Goal: Task Accomplishment & Management: Manage account settings

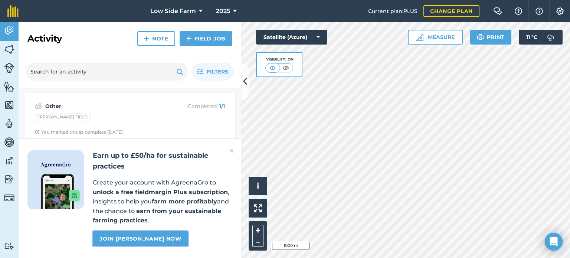
click at [170, 236] on link "Join [PERSON_NAME] now" at bounding box center [140, 238] width 95 height 15
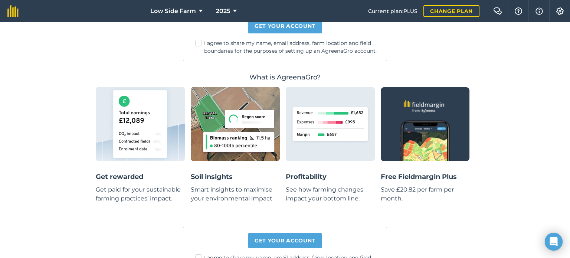
scroll to position [226, 0]
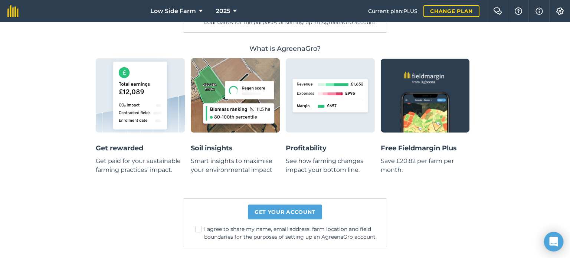
click at [551, 241] on icon "Open Intercom Messenger" at bounding box center [553, 242] width 9 height 10
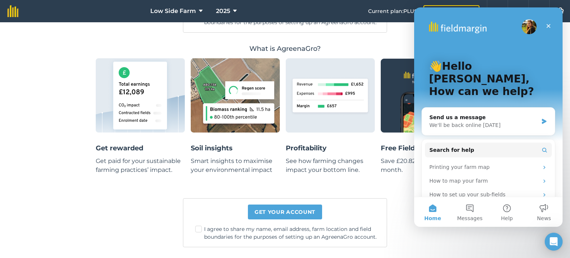
scroll to position [0, 0]
click at [506, 121] on div "We'll be back online [DATE]" at bounding box center [483, 125] width 109 height 8
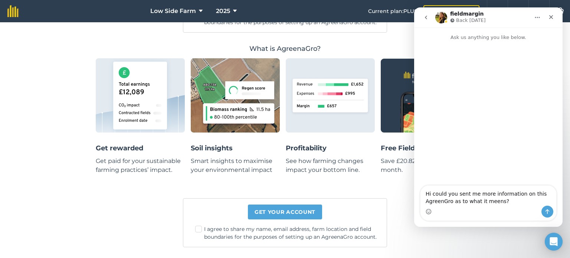
type textarea "Hi could you sent me more information on this AgreenGro as to what it meens?"
drag, startPoint x: 20, startPoint y: 194, endPoint x: 404, endPoint y: 186, distance: 383.7
click at [404, 187] on main "Rewarding regenerative farming with earnings, insights and support [PERSON_NAME…" at bounding box center [285, 83] width 378 height 351
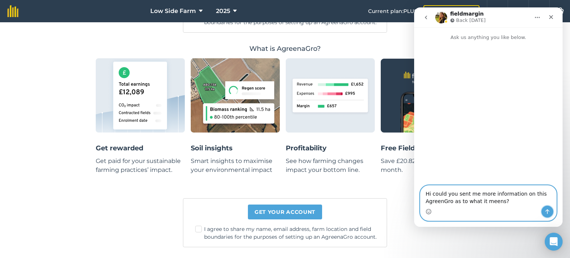
click at [548, 211] on icon "Send a message…" at bounding box center [547, 212] width 6 height 6
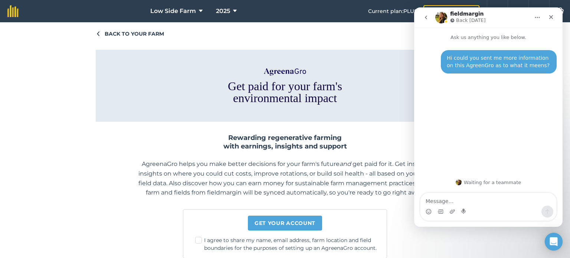
click at [123, 32] on span "Back to your farm" at bounding box center [134, 34] width 59 height 8
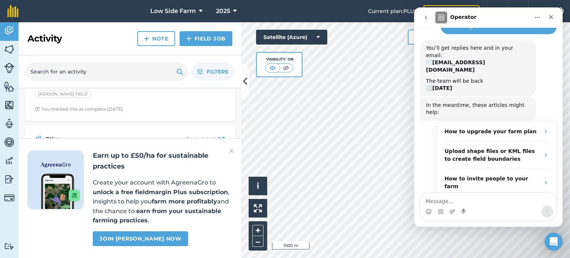
scroll to position [148, 0]
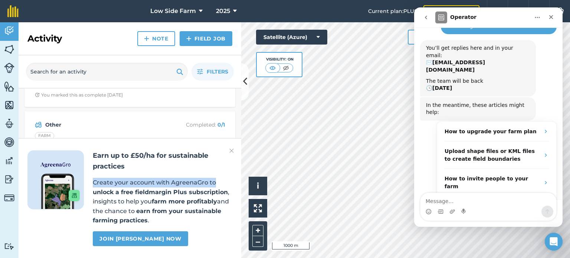
drag, startPoint x: 215, startPoint y: 172, endPoint x: 221, endPoint y: 183, distance: 12.5
click at [222, 184] on div "Earn up to £50/ha for sustainable practices Create your account with AgreenaGro…" at bounding box center [163, 198] width 140 height 96
click at [230, 150] on img at bounding box center [231, 150] width 4 height 9
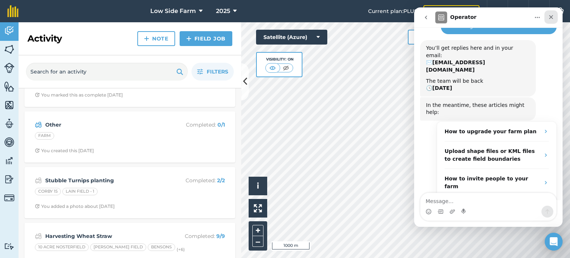
click at [549, 20] on div "Close" at bounding box center [550, 16] width 13 height 13
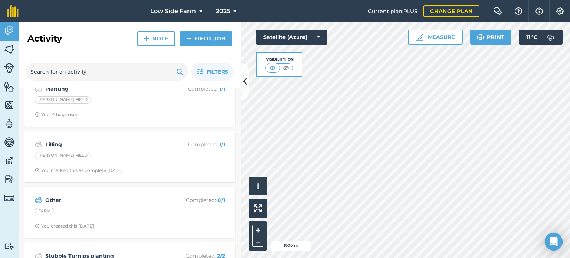
scroll to position [0, 0]
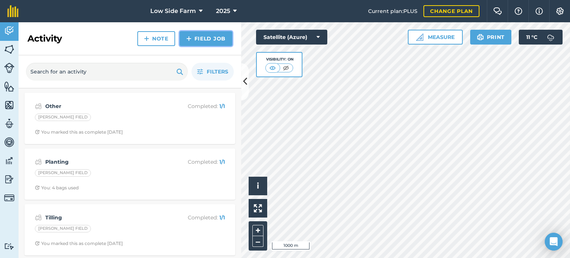
click at [194, 38] on link "Field Job" at bounding box center [206, 38] width 53 height 15
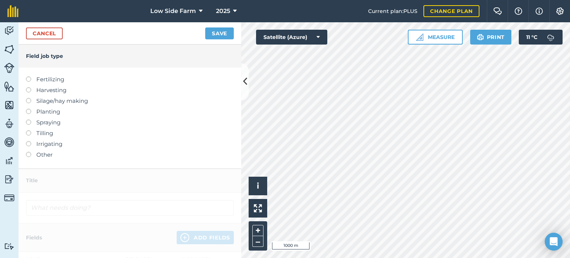
click at [30, 130] on label at bounding box center [31, 130] width 10 height 0
type input "Tilling"
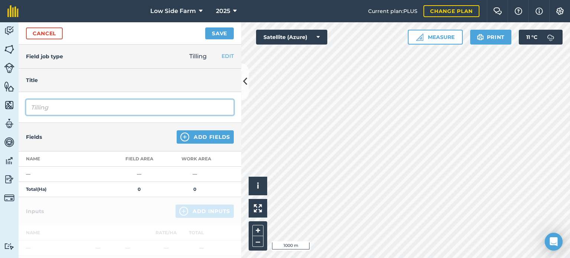
click at [63, 105] on input "Tilling" at bounding box center [130, 107] width 208 height 16
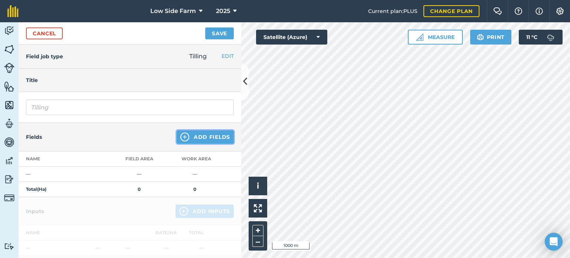
click at [194, 135] on button "Add Fields" at bounding box center [205, 136] width 57 height 13
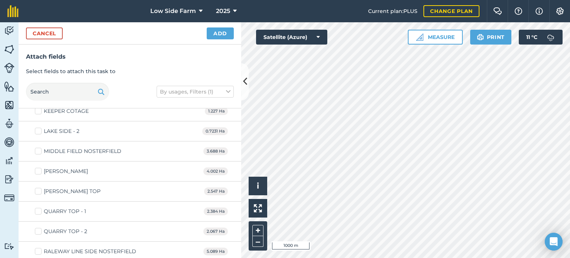
scroll to position [668, 0]
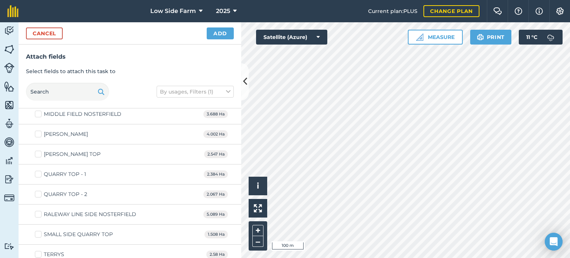
click at [96, 194] on div "QUARRY TOP - 2 2.067 Ha" at bounding box center [130, 194] width 223 height 20
click at [37, 190] on label "QUARRY TOP - 2" at bounding box center [61, 194] width 52 height 8
click at [37, 190] on input "QUARRY TOP - 2" at bounding box center [37, 192] width 5 height 5
checkbox input "true"
click at [216, 33] on button "Add" at bounding box center [220, 33] width 27 height 12
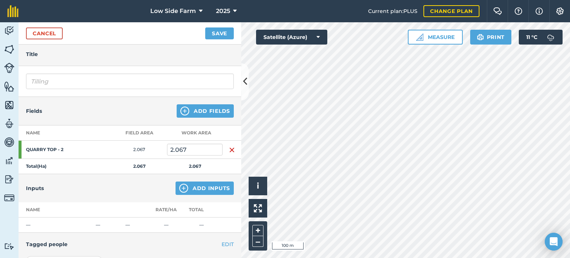
scroll to position [37, 0]
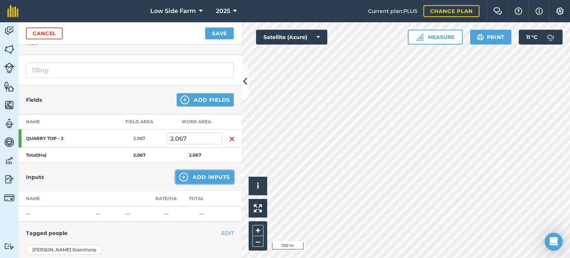
click at [187, 175] on button "Add Inputs" at bounding box center [205, 176] width 58 height 13
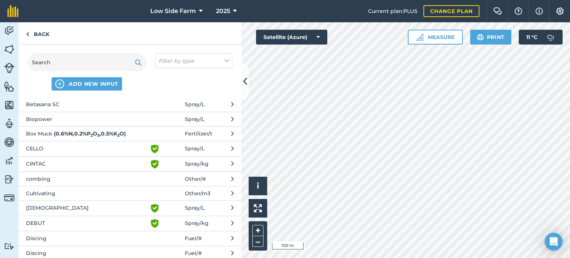
scroll to position [111, 0]
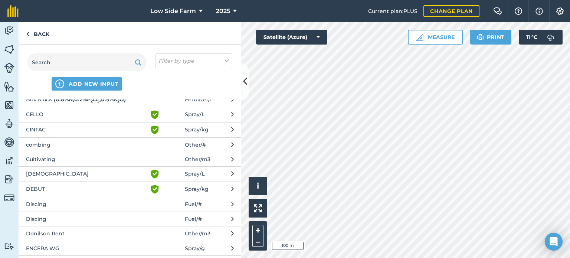
click at [58, 203] on span "Discing" at bounding box center [86, 204] width 121 height 8
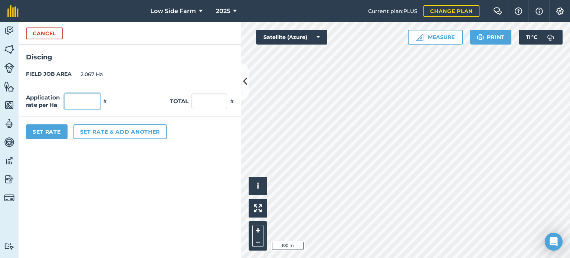
click at [84, 106] on input "text" at bounding box center [83, 102] width 36 height 16
type input "1"
type input "2.067"
click at [117, 96] on div "Application rate per Ha 1 # Total 2.067 #" at bounding box center [130, 101] width 223 height 31
click at [43, 129] on button "Set Rate" at bounding box center [47, 131] width 42 height 15
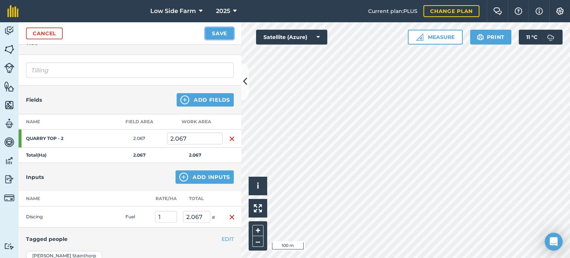
click at [220, 33] on button "Save" at bounding box center [219, 33] width 29 height 12
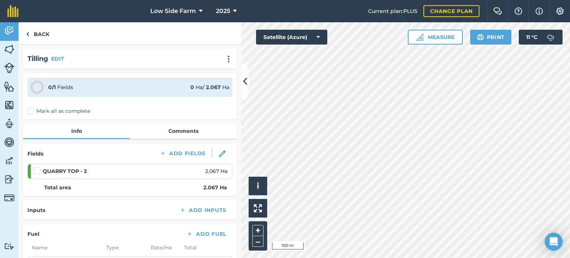
click at [39, 167] on label at bounding box center [38, 167] width 9 height 0
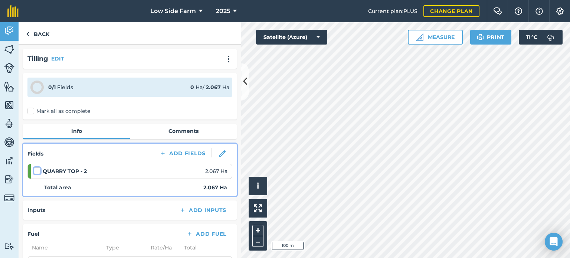
click at [39, 172] on input "checkbox" at bounding box center [36, 169] width 5 height 5
checkbox input "false"
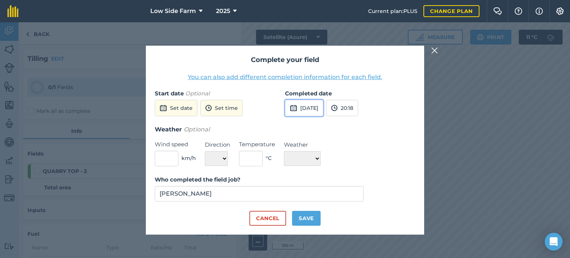
click at [314, 109] on button "[DATE]" at bounding box center [304, 108] width 38 height 16
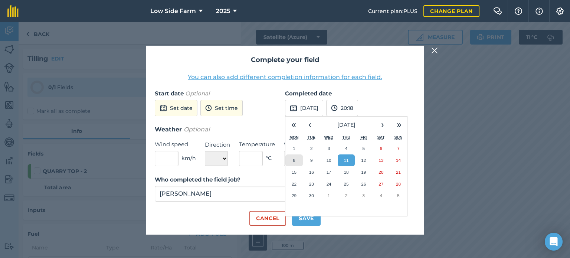
click at [293, 159] on abbr "8" at bounding box center [294, 160] width 2 height 5
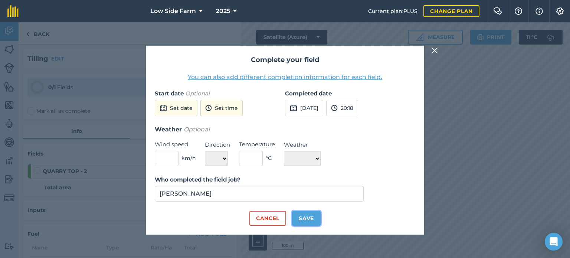
click at [308, 217] on button "Save" at bounding box center [306, 218] width 29 height 15
checkbox input "true"
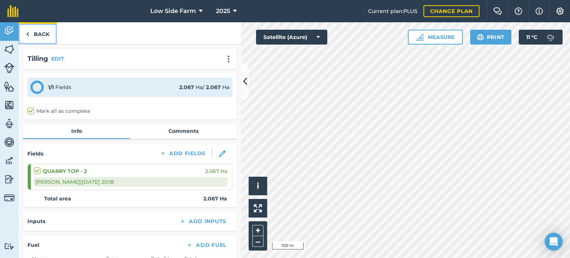
click at [31, 32] on link "Back" at bounding box center [38, 33] width 38 height 22
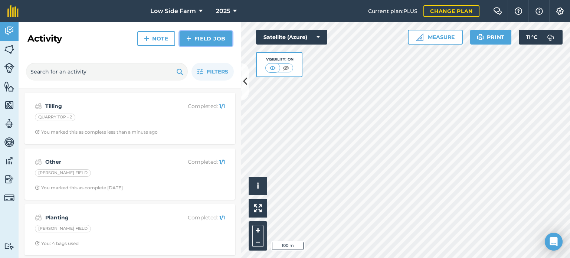
click at [196, 38] on link "Field Job" at bounding box center [206, 38] width 53 height 15
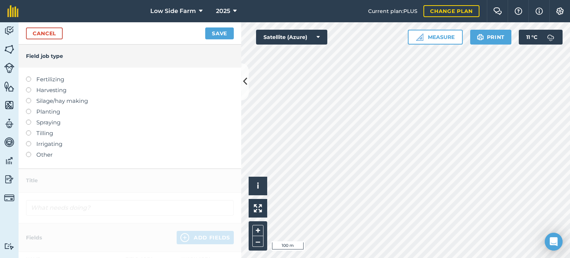
click at [28, 76] on label at bounding box center [31, 76] width 10 height 0
type input "Fertilizing"
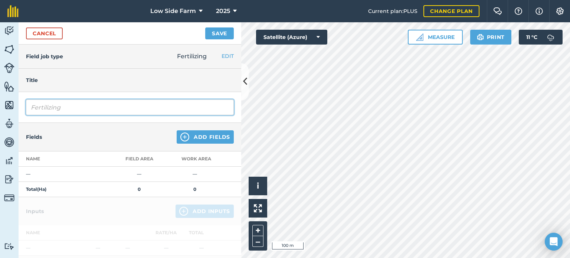
click at [65, 108] on input "Fertilizing" at bounding box center [130, 107] width 208 height 16
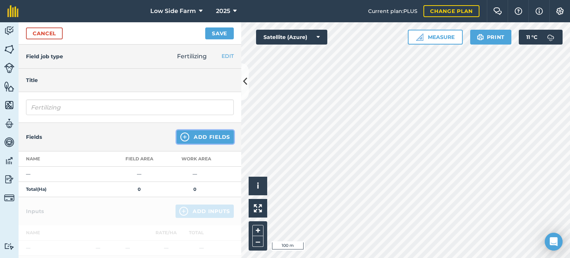
click at [184, 138] on img at bounding box center [184, 136] width 9 height 9
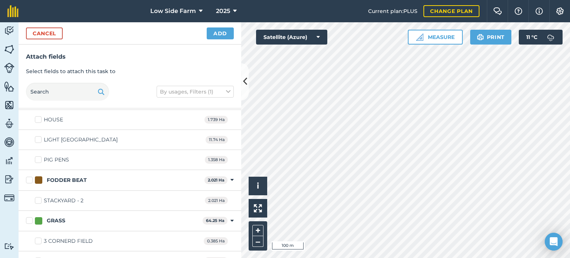
scroll to position [186, 0]
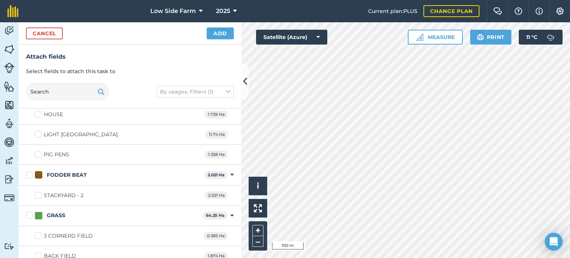
checkbox input "true"
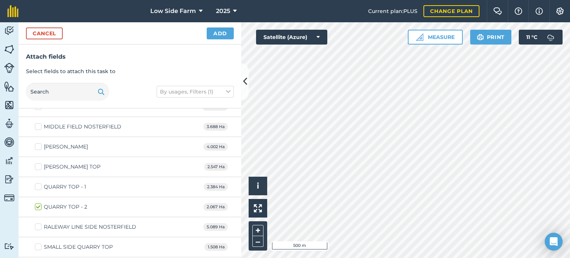
scroll to position [668, 0]
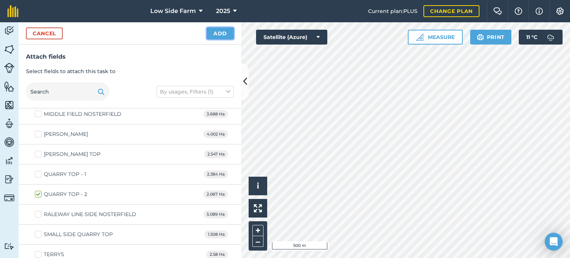
click at [219, 30] on button "Add" at bounding box center [220, 33] width 27 height 12
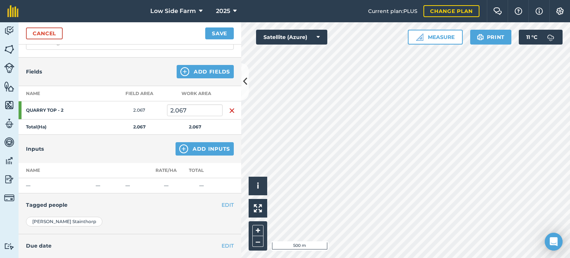
scroll to position [74, 0]
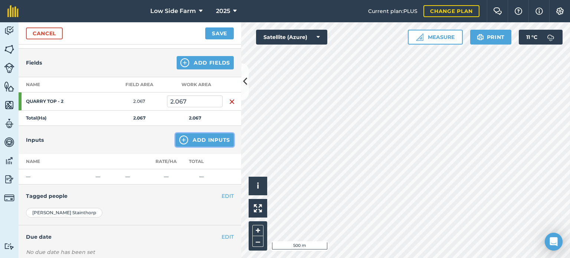
click at [210, 141] on button "Add Inputs" at bounding box center [205, 139] width 58 height 13
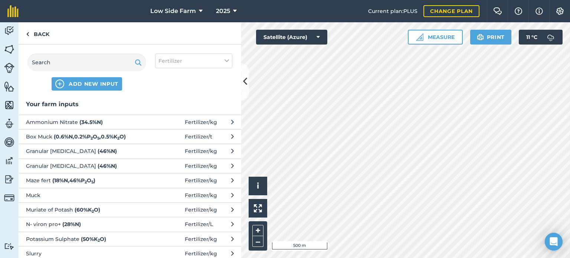
click at [117, 209] on span "Muriate of Potash ( 60 % K 2 O )" at bounding box center [86, 210] width 121 height 8
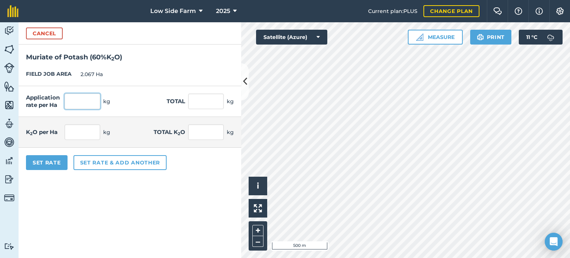
click at [79, 99] on input "text" at bounding box center [83, 102] width 36 height 16
type input "240"
type input "496.08"
type input "144"
type input "297.648"
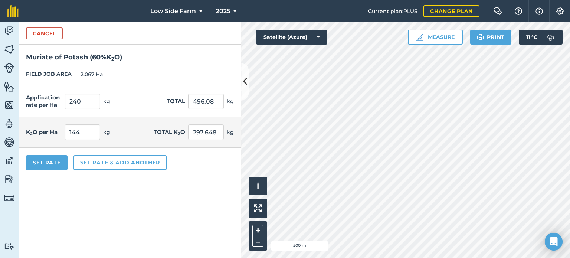
click at [128, 95] on div "Application rate per Ha 240 kg Total 496.08 kg" at bounding box center [130, 101] width 223 height 31
click at [85, 99] on input "240" at bounding box center [83, 102] width 36 height 16
type input "250"
type input "516.75"
type input "150"
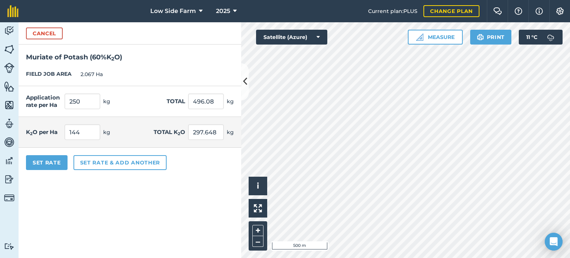
type input "310.05"
click at [156, 101] on div "Application rate per Ha 250 kg Total 516.75 kg" at bounding box center [130, 101] width 223 height 31
click at [55, 161] on button "Set Rate" at bounding box center [47, 162] width 42 height 15
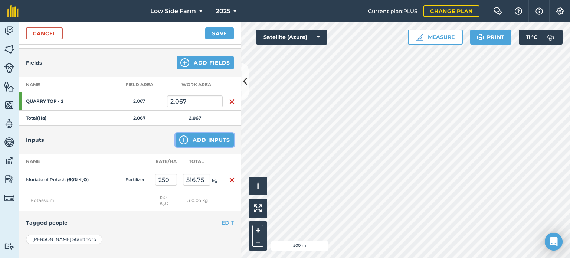
click at [190, 139] on button "Add Inputs" at bounding box center [205, 139] width 58 height 13
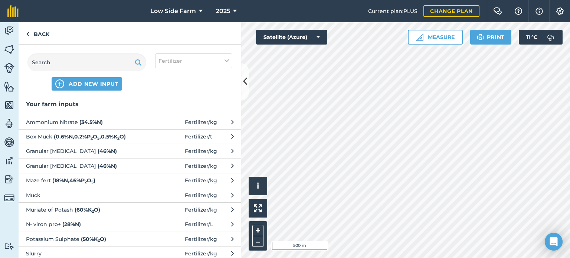
click at [109, 120] on span "Ammonium Nitrate ( 34.5 % N )" at bounding box center [86, 122] width 121 height 8
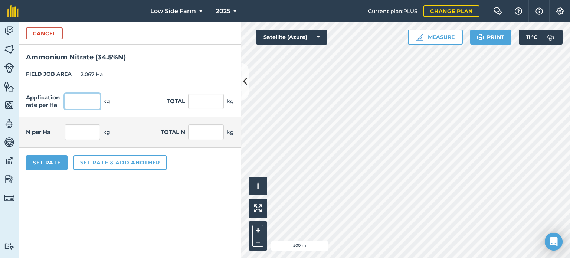
click at [81, 98] on input "text" at bounding box center [83, 102] width 36 height 16
type input "240"
type input "496.08"
type input "82.8"
type input "171.148"
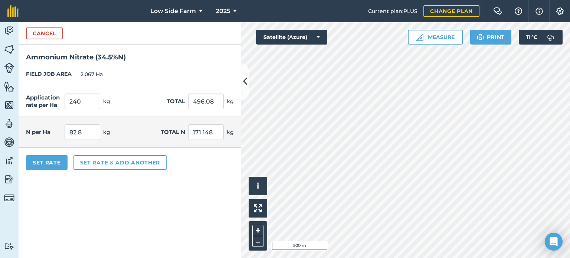
click at [129, 102] on div "Application rate per Ha 240 kg Total 496.08 kg" at bounding box center [130, 101] width 223 height 31
click at [55, 159] on button "Set Rate" at bounding box center [47, 162] width 42 height 15
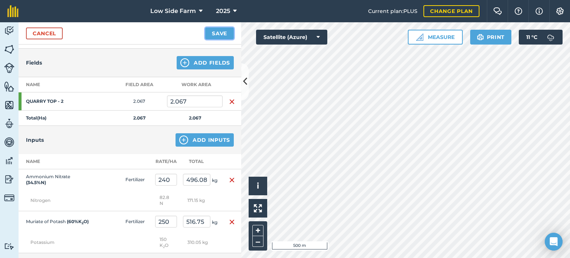
click at [214, 29] on button "Save" at bounding box center [219, 33] width 29 height 12
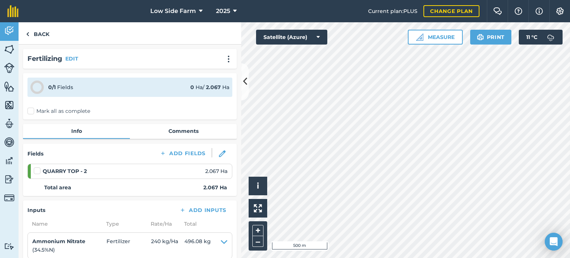
click at [37, 167] on label at bounding box center [38, 167] width 9 height 0
click at [37, 170] on input "checkbox" at bounding box center [36, 169] width 5 height 5
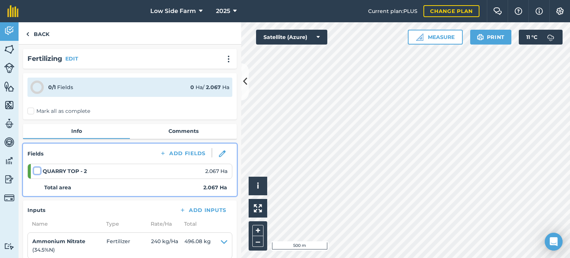
checkbox input "false"
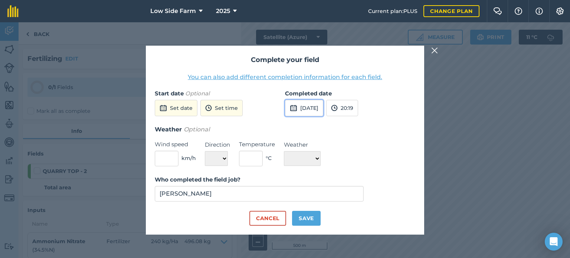
click at [309, 106] on button "[DATE]" at bounding box center [304, 108] width 38 height 16
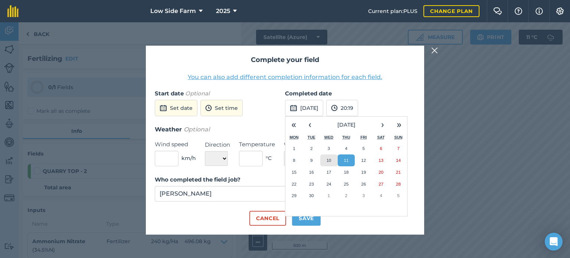
click at [330, 161] on abbr "10" at bounding box center [329, 160] width 5 height 5
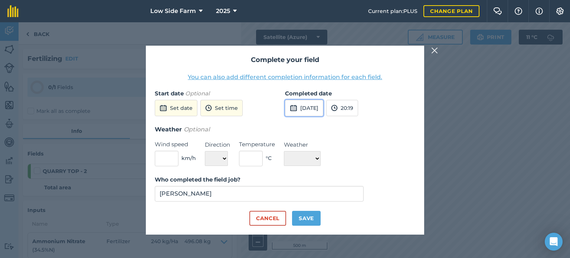
click at [316, 105] on button "[DATE]" at bounding box center [304, 108] width 38 height 16
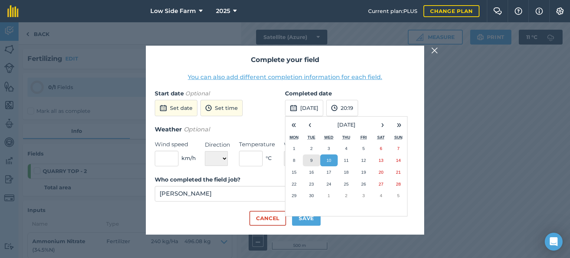
click at [312, 160] on abbr "9" at bounding box center [311, 160] width 2 height 5
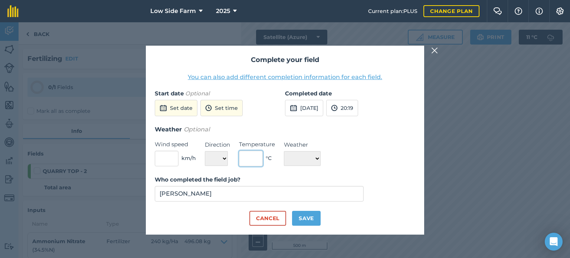
click at [251, 158] on input "text" at bounding box center [251, 159] width 24 height 16
type input "18"
click at [218, 157] on select "N NE E SE S SW W NW" at bounding box center [216, 158] width 23 height 15
select select "SW"
click at [205, 151] on select "N NE E SE S SW W NW" at bounding box center [216, 158] width 23 height 15
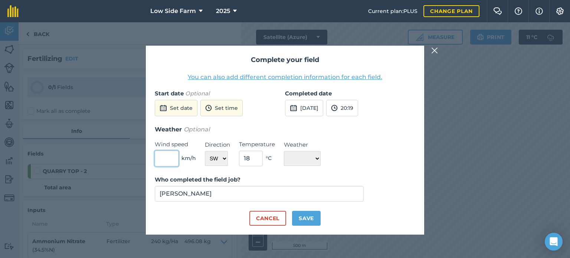
click at [166, 155] on input "text" at bounding box center [167, 159] width 24 height 16
type input "3"
click at [305, 163] on select "☀️ Sunny 🌧 Rainy ⛅️ Cloudy 🌨 Snow ❄️ Icy" at bounding box center [302, 158] width 37 height 15
select select "Cloudy"
click at [284, 151] on select "☀️ Sunny 🌧 Rainy ⛅️ Cloudy 🌨 Snow ❄️ Icy" at bounding box center [302, 158] width 37 height 15
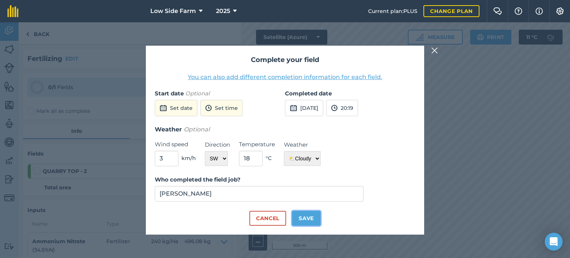
click at [309, 215] on button "Save" at bounding box center [306, 218] width 29 height 15
checkbox input "true"
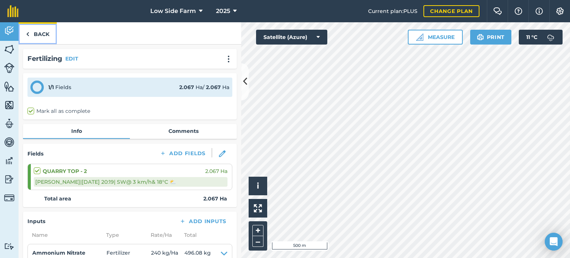
click at [40, 31] on link "Back" at bounding box center [38, 33] width 38 height 22
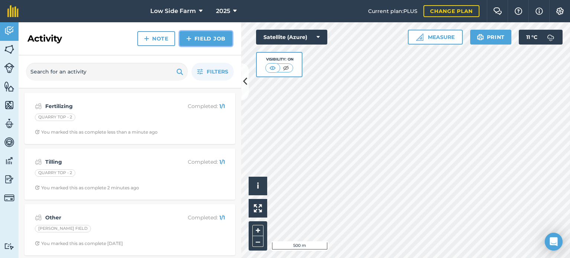
click at [210, 35] on link "Field Job" at bounding box center [206, 38] width 53 height 15
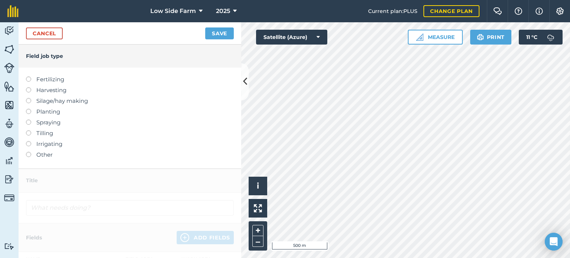
click at [28, 109] on label at bounding box center [31, 109] width 10 height 0
type input "Planting"
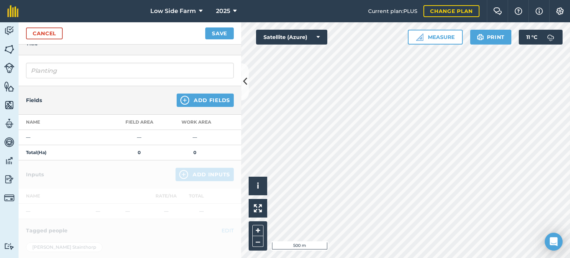
scroll to position [74, 0]
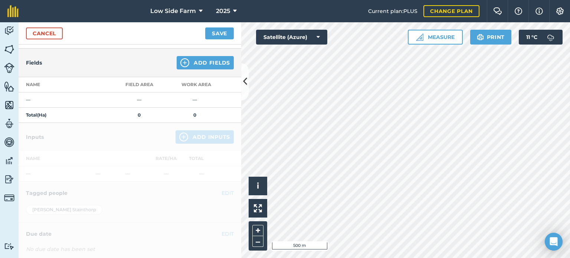
click at [184, 134] on div at bounding box center [130, 211] width 223 height 177
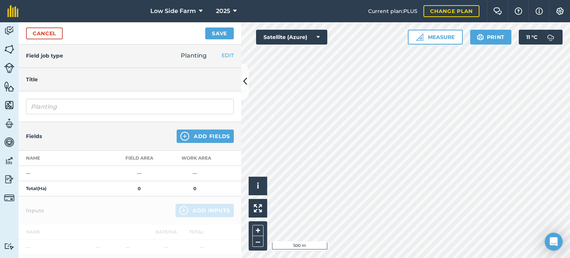
scroll to position [0, 0]
click at [195, 135] on button "Add Fields" at bounding box center [205, 136] width 57 height 13
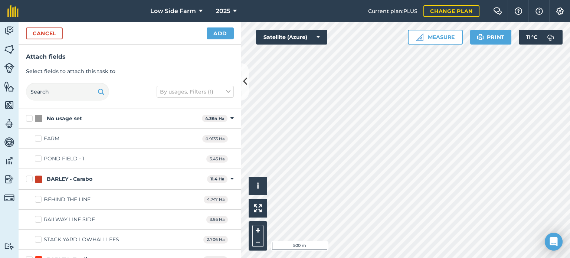
checkbox input "true"
click at [218, 31] on button "Add" at bounding box center [220, 33] width 27 height 12
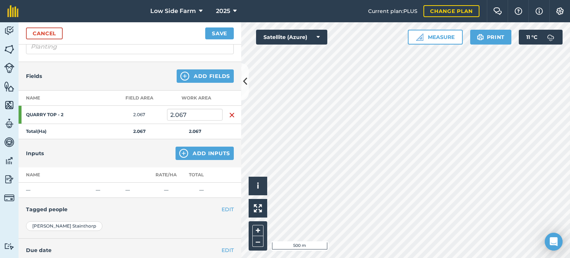
scroll to position [74, 0]
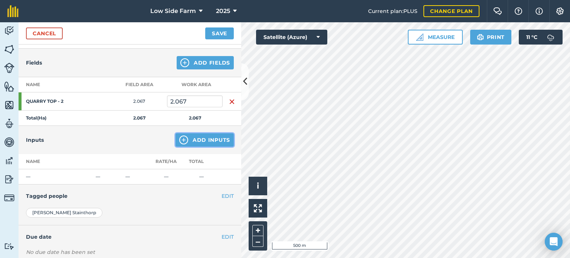
click at [207, 138] on button "Add Inputs" at bounding box center [205, 139] width 58 height 13
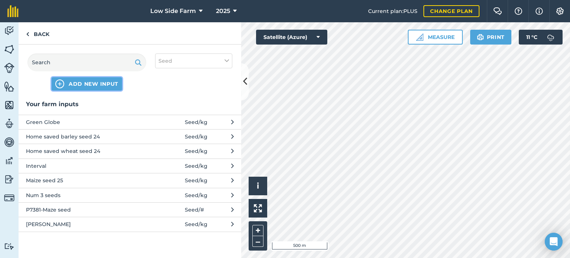
click at [84, 82] on span "ADD NEW INPUT" at bounding box center [94, 83] width 50 height 7
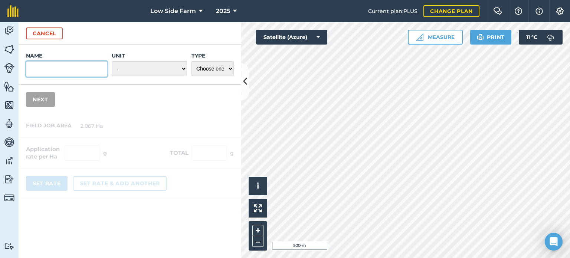
click at [59, 69] on input "Name" at bounding box center [66, 69] width 81 height 16
type input "s"
type input "SFI GS ENDURANCE"
click at [158, 69] on select "- Grams/g Kilograms/kg Metric tonnes/t Millilitres/ml Litres/L Ounces/oz Pounds…" at bounding box center [149, 68] width 75 height 15
select select "KILOGRAMS"
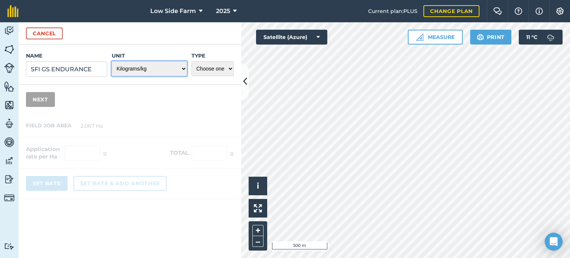
click at [112, 61] on select "- Grams/g Kilograms/kg Metric tonnes/t Millilitres/ml Litres/L Ounces/oz Pounds…" at bounding box center [149, 68] width 75 height 15
click at [209, 63] on select "Choose one Fertilizer Seed Spray Fuel Other" at bounding box center [212, 68] width 42 height 15
select select "SEED"
click at [191, 61] on select "Choose one Fertilizer Seed Spray Fuel Other" at bounding box center [212, 68] width 42 height 15
click at [50, 96] on button "Next" at bounding box center [40, 99] width 29 height 15
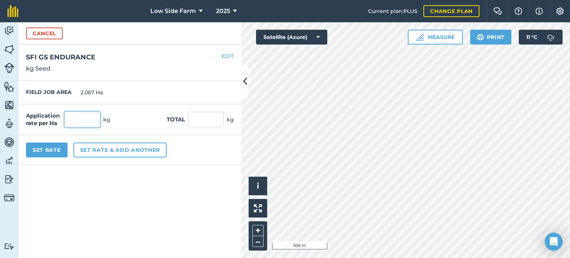
click at [89, 119] on input "text" at bounding box center [83, 120] width 36 height 16
type input "35"
type input "72.345"
click at [53, 149] on button "Set Rate" at bounding box center [47, 149] width 42 height 15
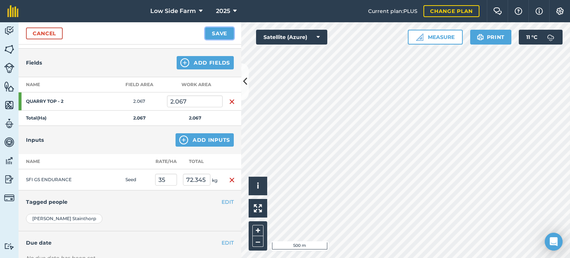
click at [220, 35] on button "Save" at bounding box center [219, 33] width 29 height 12
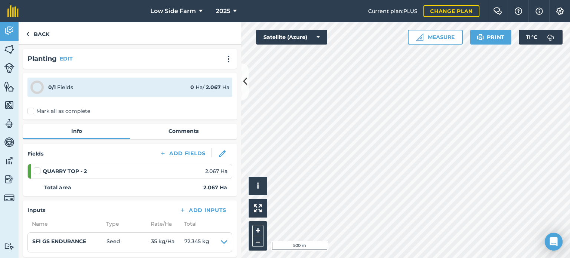
click at [36, 167] on label at bounding box center [38, 167] width 9 height 0
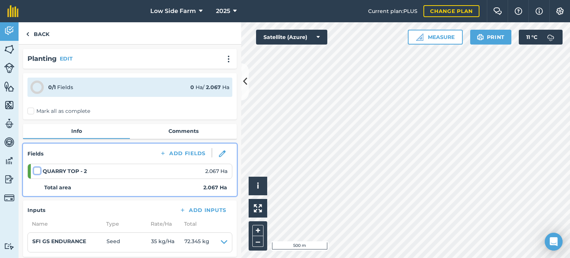
click at [36, 169] on input "checkbox" at bounding box center [36, 169] width 5 height 5
checkbox input "false"
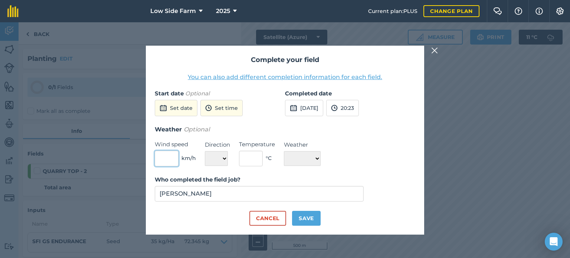
click at [170, 158] on input "text" at bounding box center [167, 159] width 24 height 16
type input "3"
click at [216, 159] on select "N NE E SE S SW W NW" at bounding box center [216, 158] width 23 height 15
select select "SW"
click at [205, 151] on select "N NE E SE S SW W NW" at bounding box center [216, 158] width 23 height 15
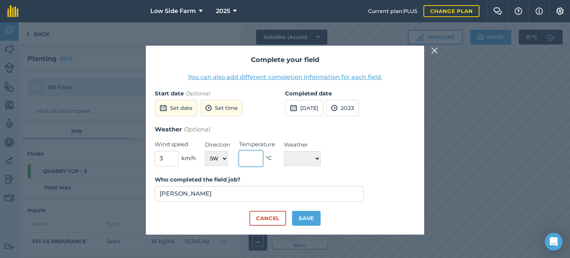
click at [253, 157] on input "text" at bounding box center [251, 159] width 24 height 16
type input "18"
click at [312, 155] on select "☀️ Sunny 🌧 Rainy ⛅️ Cloudy 🌨 Snow ❄️ Icy" at bounding box center [302, 158] width 37 height 15
select select "Sunny"
click at [284, 151] on select "☀️ Sunny 🌧 Rainy ⛅️ Cloudy 🌨 Snow ❄️ Icy" at bounding box center [302, 158] width 37 height 15
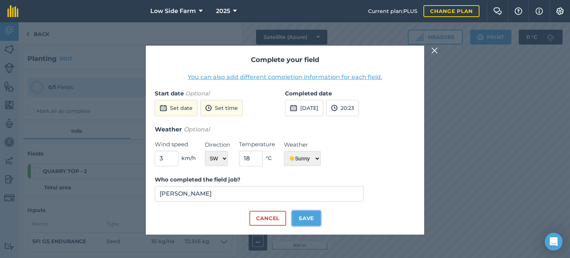
click at [308, 220] on button "Save" at bounding box center [306, 218] width 29 height 15
checkbox input "true"
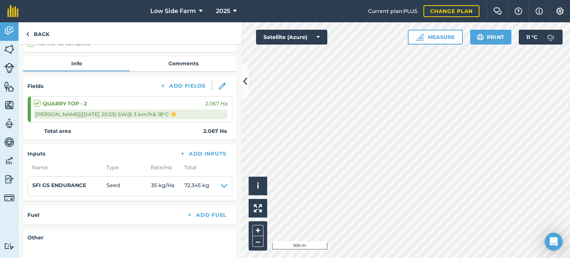
scroll to position [74, 0]
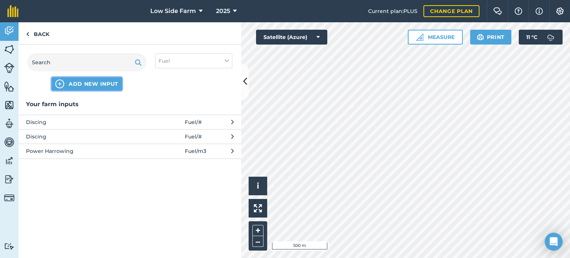
click at [97, 83] on span "ADD NEW INPUT" at bounding box center [94, 83] width 50 height 7
select select "FUEL"
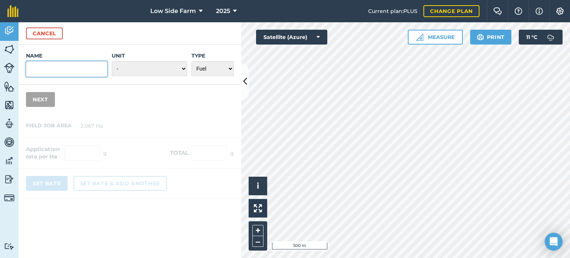
click at [76, 69] on input "Name" at bounding box center [66, 69] width 81 height 16
type input "d"
type input "Drilling"
click at [142, 67] on select "- Grams/g Kilograms/kg Metric tonnes/t Millilitres/ml Litres/L Ounces/oz Pounds…" at bounding box center [149, 68] width 75 height 15
click at [112, 61] on select "- Grams/g Kilograms/kg Metric tonnes/t Millilitres/ml Litres/L Ounces/oz Pounds…" at bounding box center [149, 68] width 75 height 15
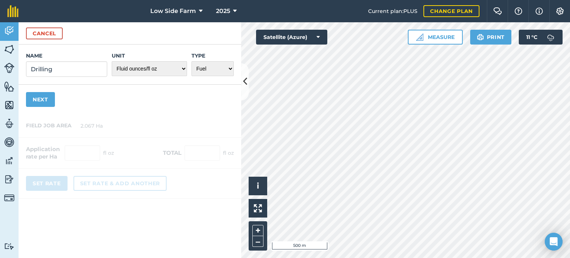
click at [137, 162] on div at bounding box center [130, 156] width 223 height 84
drag, startPoint x: 137, startPoint y: 162, endPoint x: 169, endPoint y: 68, distance: 99.5
click at [169, 68] on form "Cancel Name Drilling Unit - Grams/g Kilograms/kg Metric tonnes/t Millilitres/ml…" at bounding box center [130, 140] width 223 height 236
click at [182, 69] on select "- Grams/g Kilograms/kg Metric tonnes/t Millilitres/ml Litres/L Ounces/oz Pounds…" at bounding box center [149, 68] width 75 height 15
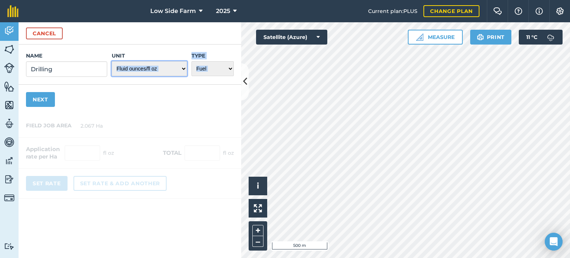
select select "COUNT"
click at [112, 61] on select "- Grams/g Kilograms/kg Metric tonnes/t Millilitres/ml Litres/L Ounces/oz Pounds…" at bounding box center [149, 68] width 75 height 15
click at [218, 69] on select "Choose one Fertilizer Seed Spray Fuel Other" at bounding box center [212, 68] width 42 height 15
click at [191, 61] on select "Choose one Fertilizer Seed Spray Fuel Other" at bounding box center [212, 68] width 42 height 15
click at [42, 99] on button "Next" at bounding box center [40, 99] width 29 height 15
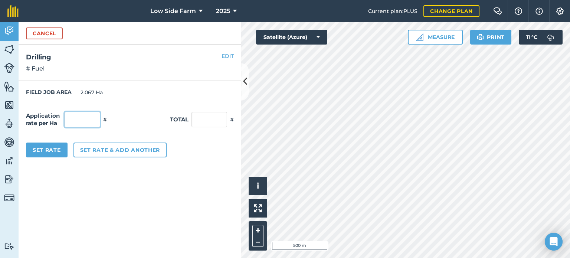
click at [80, 123] on input "text" at bounding box center [83, 120] width 36 height 16
type input "1"
type input "2.067"
click at [129, 67] on p "# Fuel" at bounding box center [130, 68] width 208 height 9
click at [49, 147] on button "Set Rate" at bounding box center [47, 149] width 42 height 15
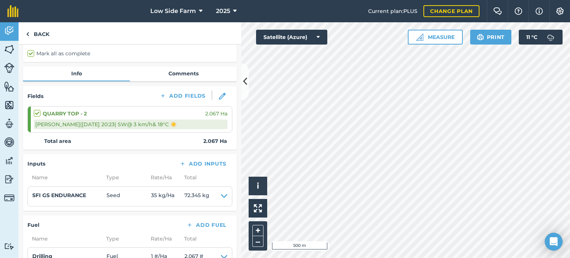
scroll to position [27, 0]
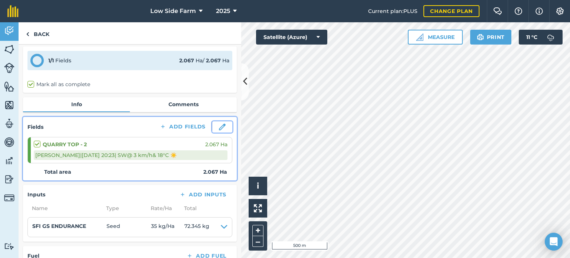
click at [219, 124] on img at bounding box center [222, 127] width 7 height 7
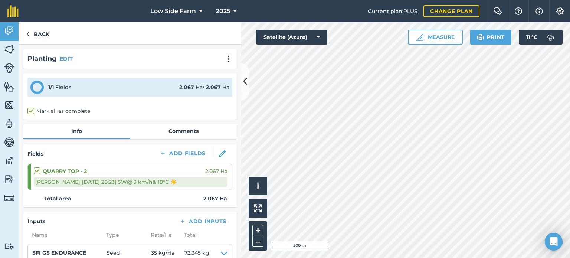
select select "SW"
select select "Sunny"
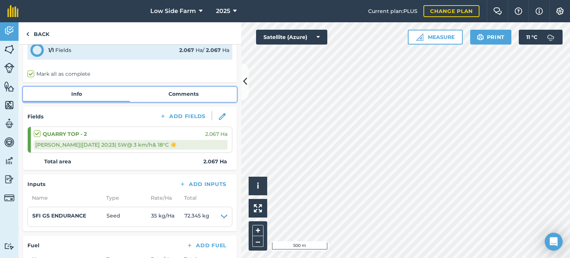
click at [169, 90] on link "Comments" at bounding box center [183, 94] width 107 height 14
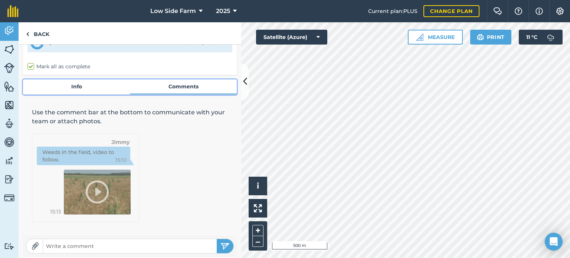
scroll to position [47, 0]
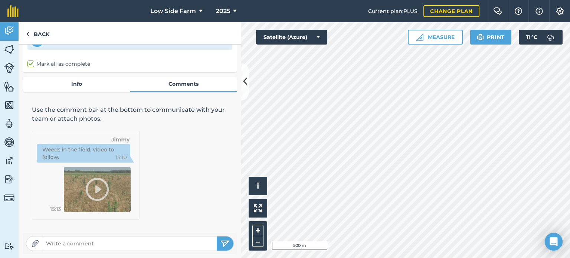
click at [34, 243] on img at bounding box center [35, 243] width 7 height 7
click at [35, 244] on img at bounding box center [35, 243] width 7 height 7
type input "C:\fakepath\Sales_Invoice_GS2460_Peter [PERSON_NAME] Ltd.pdf"
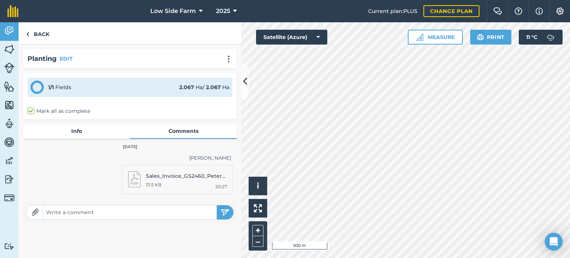
scroll to position [0, 0]
click at [34, 32] on link "Back" at bounding box center [38, 33] width 38 height 22
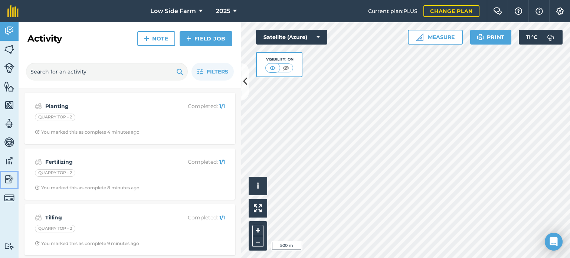
click at [7, 178] on img at bounding box center [9, 179] width 10 height 11
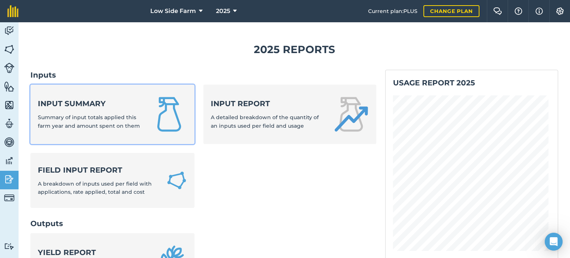
click at [71, 118] on span "Summary of input totals applied this farm year and amount spent on them" at bounding box center [89, 121] width 102 height 15
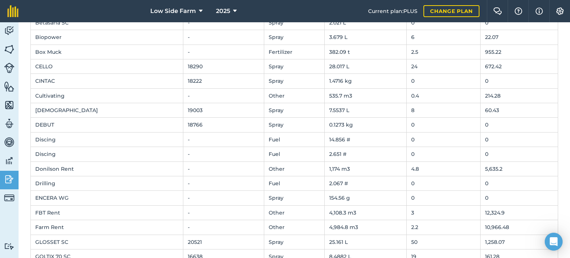
scroll to position [148, 0]
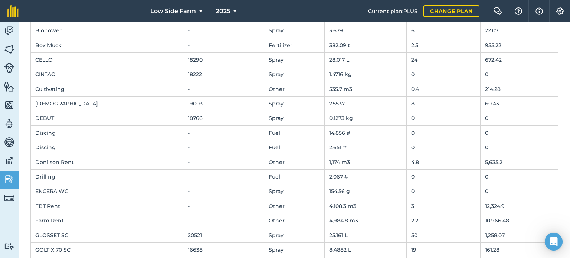
click at [423, 179] on td "0" at bounding box center [444, 177] width 74 height 14
click at [410, 178] on td "0" at bounding box center [444, 177] width 74 height 14
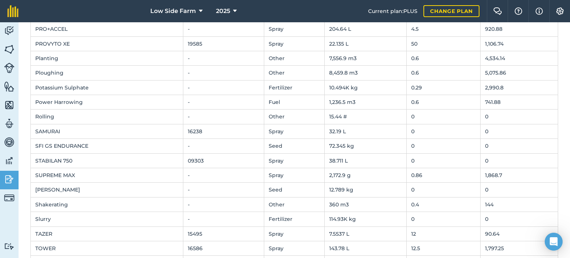
scroll to position [767, 0]
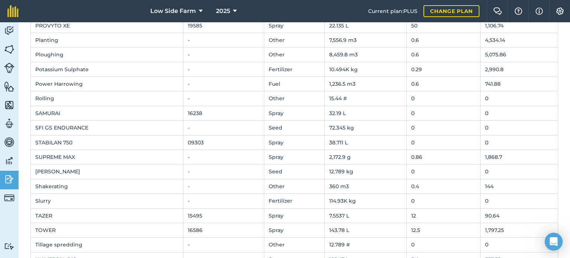
click at [412, 123] on td "0" at bounding box center [444, 128] width 74 height 14
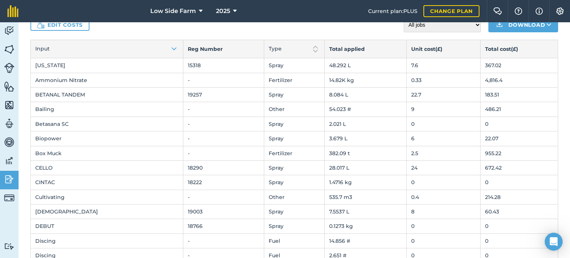
scroll to position [0, 0]
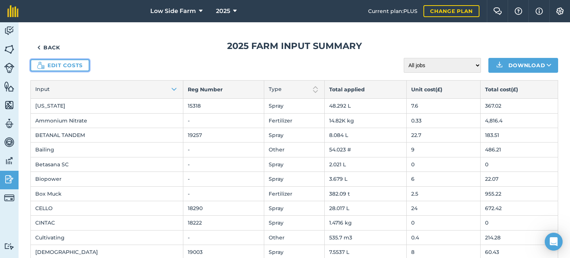
click at [73, 65] on link "Edit costs" at bounding box center [59, 65] width 59 height 12
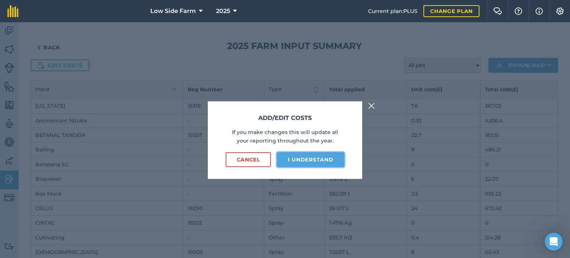
click at [296, 157] on button "I understand" at bounding box center [311, 159] width 68 height 15
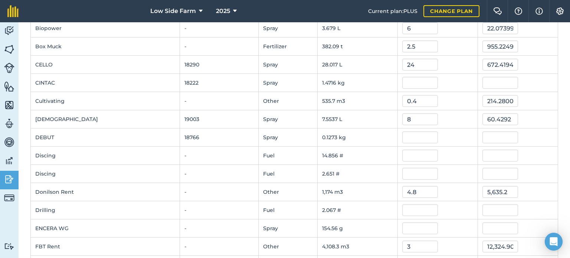
scroll to position [186, 0]
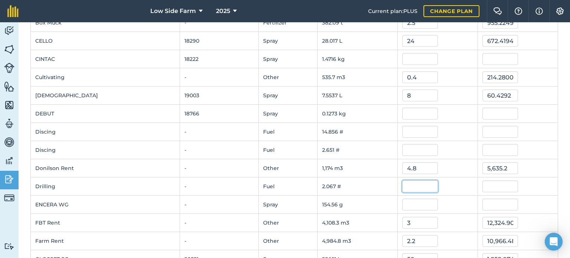
click at [411, 185] on input "text" at bounding box center [420, 186] width 36 height 12
type input "60"
type input "124.02000000000001"
click at [186, 196] on td "-" at bounding box center [219, 205] width 79 height 18
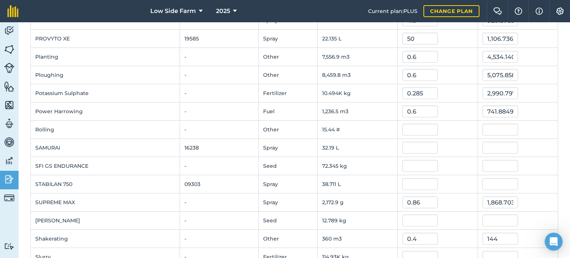
scroll to position [928, 0]
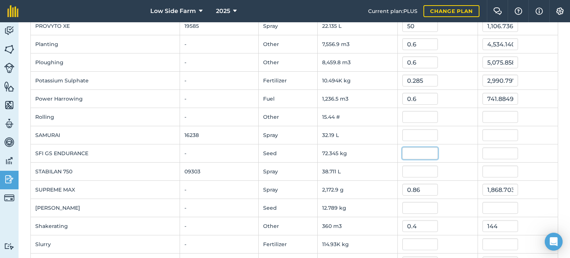
click at [404, 150] on input "text" at bounding box center [420, 153] width 36 height 12
type input "4"
type input "289.38"
click at [456, 118] on div at bounding box center [437, 117] width 71 height 12
click at [411, 149] on input "4" at bounding box center [420, 153] width 36 height 12
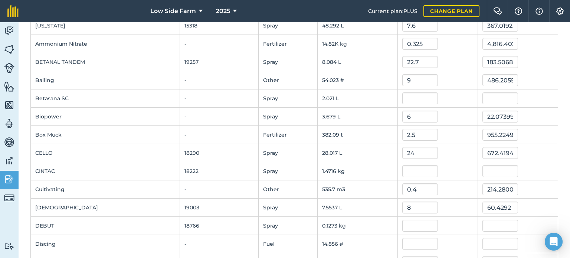
scroll to position [0, 0]
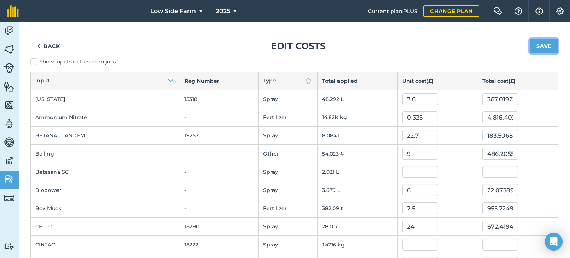
click at [532, 49] on button "Save" at bounding box center [543, 46] width 29 height 15
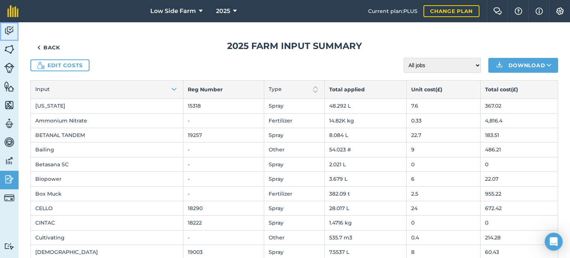
click at [9, 32] on img at bounding box center [9, 30] width 10 height 11
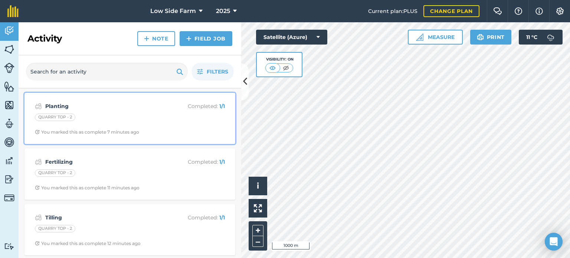
click at [108, 117] on div "QUARRY TOP - 2" at bounding box center [130, 119] width 190 height 10
click at [93, 114] on div "QUARRY TOP - 2" at bounding box center [130, 119] width 190 height 10
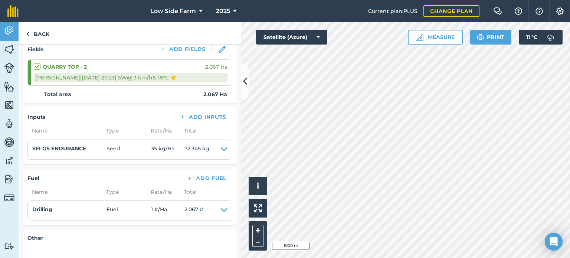
scroll to position [111, 0]
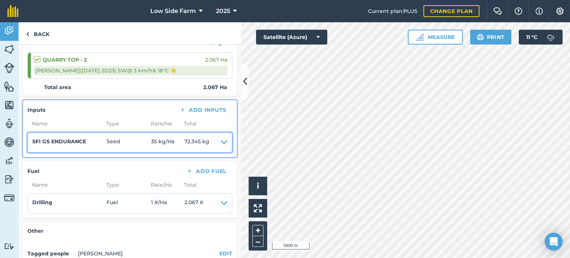
click at [221, 142] on icon at bounding box center [224, 142] width 7 height 10
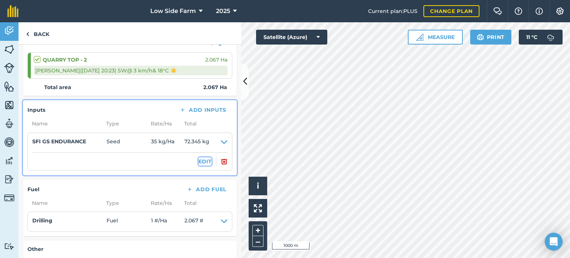
click at [199, 160] on button "EDIT" at bounding box center [205, 161] width 13 height 8
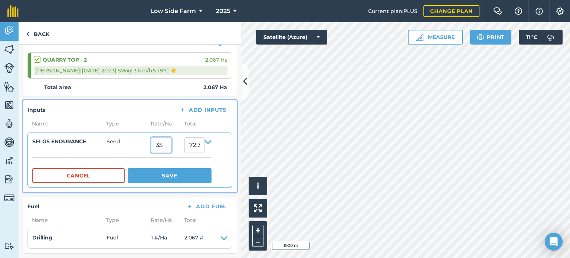
click at [170, 143] on input "35" at bounding box center [161, 145] width 20 height 16
type input "3"
type input "60"
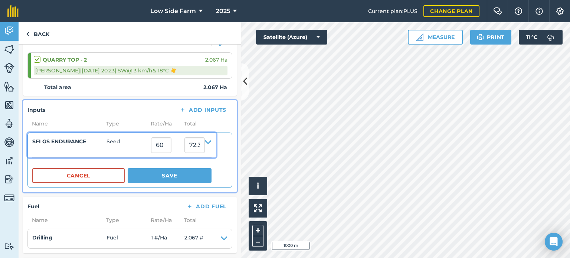
type input "124.02000000000001"
click at [130, 148] on span "Seed" at bounding box center [128, 145] width 45 height 16
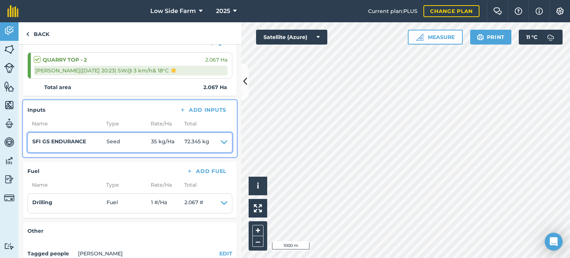
click at [221, 143] on icon at bounding box center [224, 142] width 7 height 10
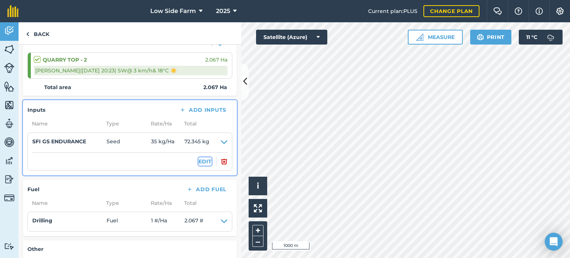
click at [200, 161] on button "EDIT" at bounding box center [205, 161] width 13 height 8
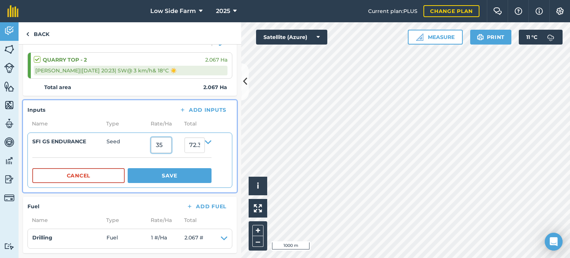
click at [171, 145] on input "35" at bounding box center [161, 145] width 20 height 16
type input "3"
type input "60"
type input "124.02000000000001"
click at [191, 171] on button "Save" at bounding box center [170, 175] width 84 height 15
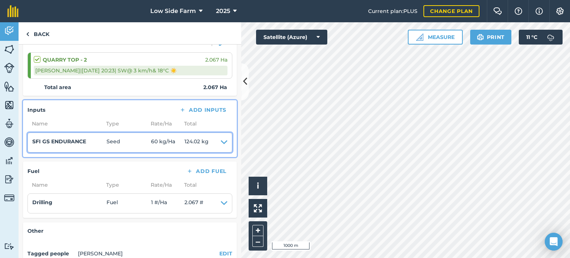
click at [221, 142] on icon at bounding box center [224, 142] width 7 height 10
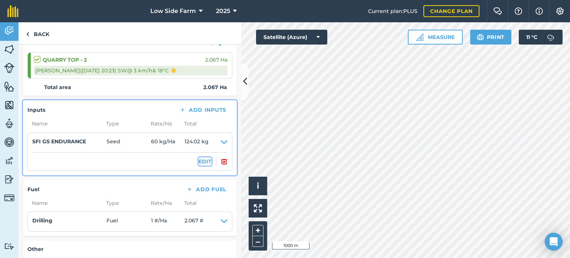
click at [199, 159] on button "EDIT" at bounding box center [205, 161] width 13 height 8
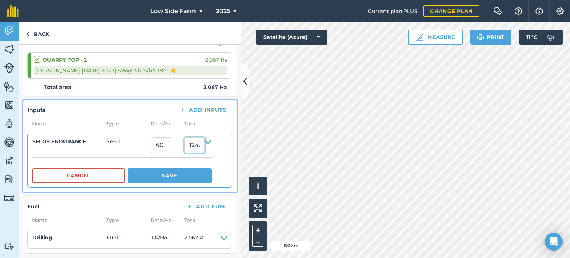
click at [199, 144] on input "124.02000000000001" at bounding box center [194, 145] width 20 height 16
click at [205, 144] on input "124.02000000000001" at bounding box center [194, 145] width 20 height 16
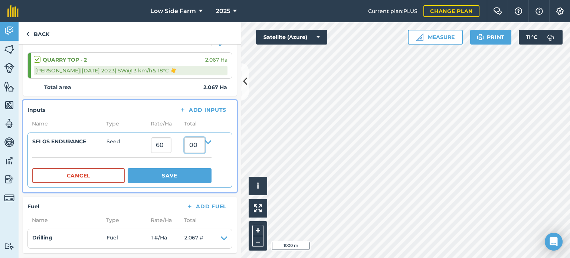
scroll to position [0, 0]
type input "0"
type input "80"
type input "38.70343492985002"
click at [199, 177] on button "Save" at bounding box center [170, 175] width 84 height 15
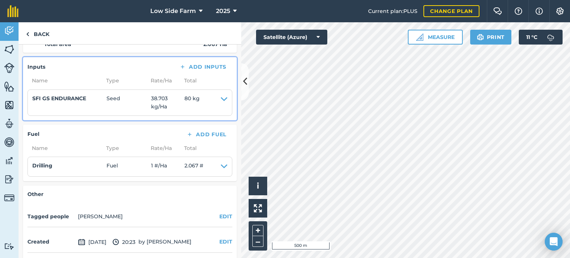
scroll to position [181, 0]
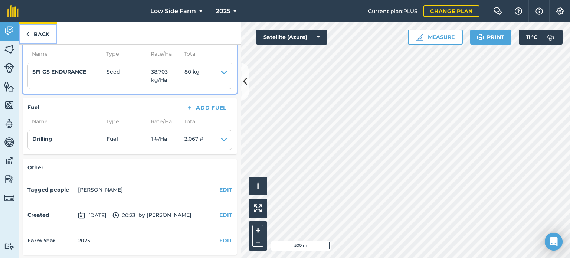
click at [37, 33] on link "Back" at bounding box center [38, 33] width 38 height 22
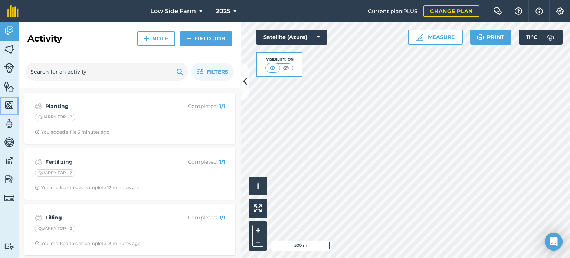
click at [10, 105] on img at bounding box center [9, 104] width 10 height 11
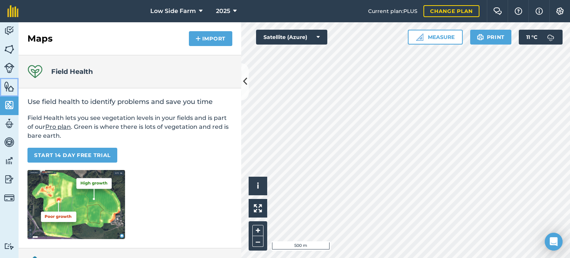
click at [10, 85] on img at bounding box center [9, 86] width 10 height 11
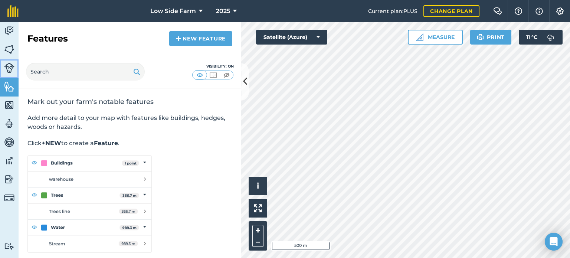
click at [11, 69] on img at bounding box center [9, 68] width 10 height 10
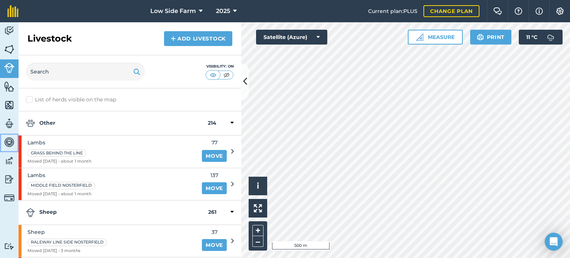
click at [12, 144] on img at bounding box center [9, 142] width 10 height 11
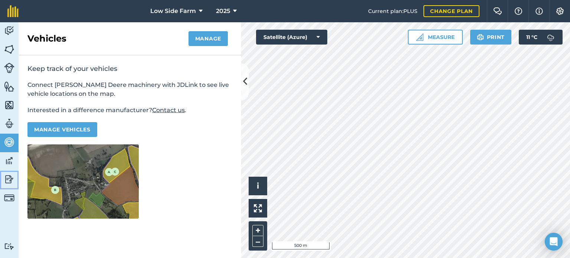
click at [12, 175] on img at bounding box center [9, 179] width 10 height 11
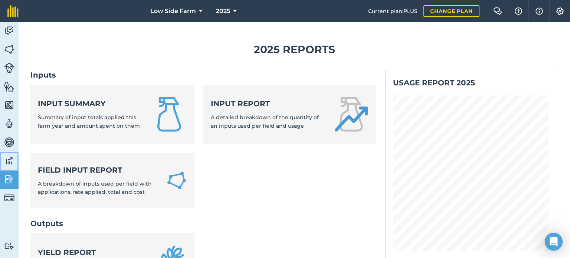
click at [10, 161] on img at bounding box center [9, 160] width 10 height 11
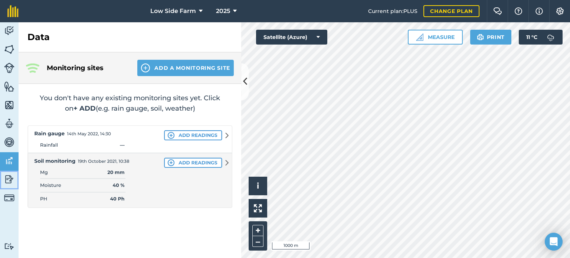
click at [11, 179] on img at bounding box center [9, 179] width 10 height 11
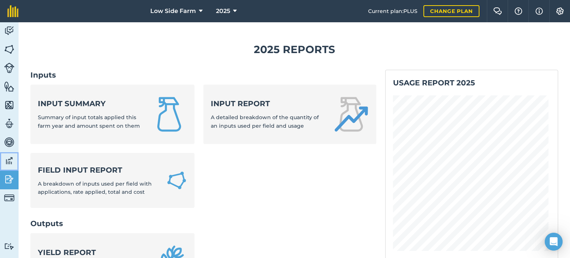
click at [10, 158] on img at bounding box center [9, 160] width 10 height 11
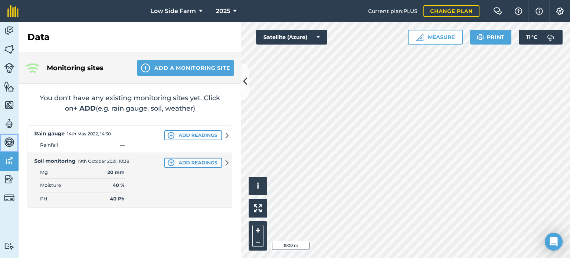
click at [10, 144] on img at bounding box center [9, 142] width 10 height 11
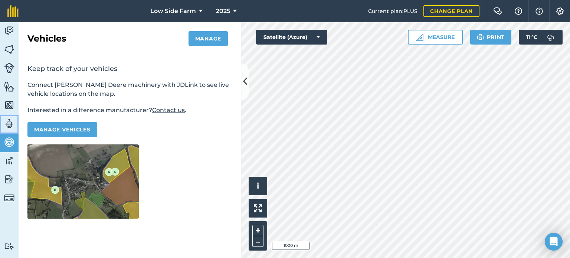
click at [7, 122] on img at bounding box center [9, 123] width 10 height 11
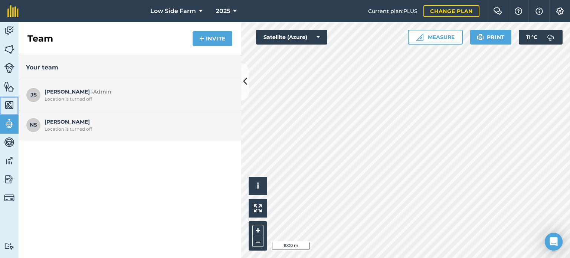
click at [9, 99] on img at bounding box center [9, 104] width 10 height 11
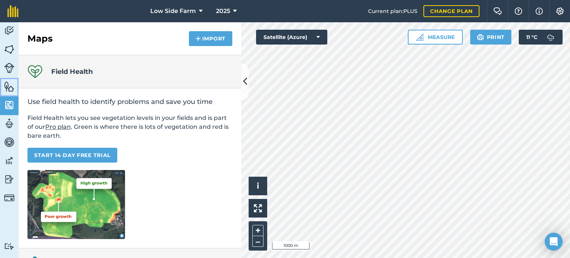
click at [11, 85] on img at bounding box center [9, 86] width 10 height 11
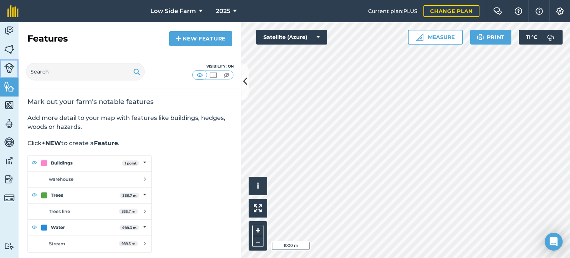
click at [6, 63] on img at bounding box center [9, 68] width 10 height 10
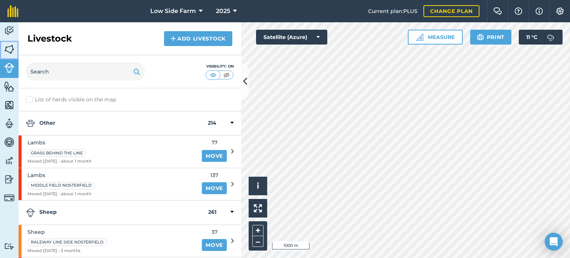
click at [7, 45] on img at bounding box center [9, 49] width 10 height 11
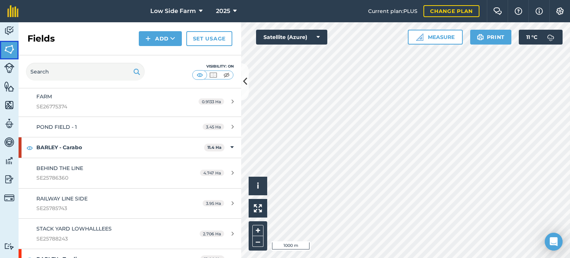
scroll to position [74, 0]
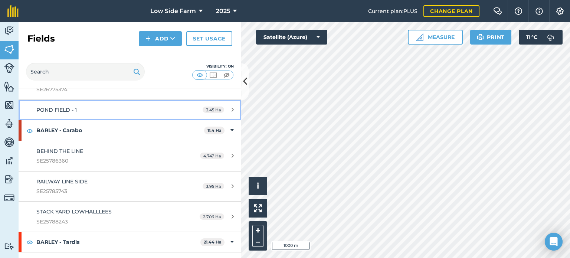
click at [89, 111] on div "POND FIELD - 1" at bounding box center [106, 110] width 140 height 8
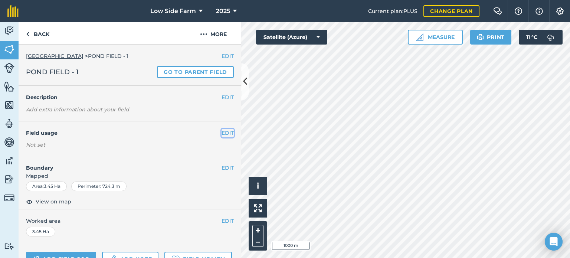
click at [222, 134] on button "EDIT" at bounding box center [228, 133] width 12 height 8
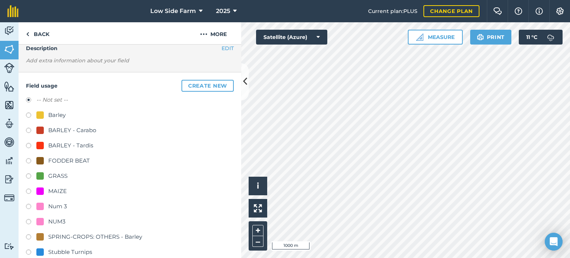
scroll to position [37, 0]
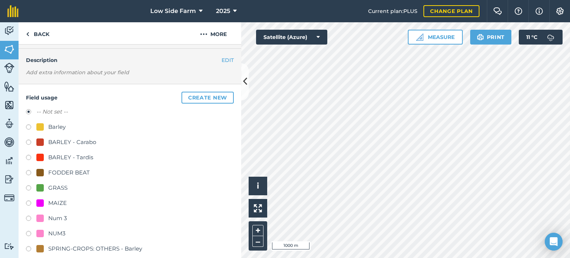
click at [28, 126] on label at bounding box center [31, 127] width 10 height 7
radio input "true"
radio input "false"
click at [197, 96] on button "Create new" at bounding box center [207, 98] width 52 height 12
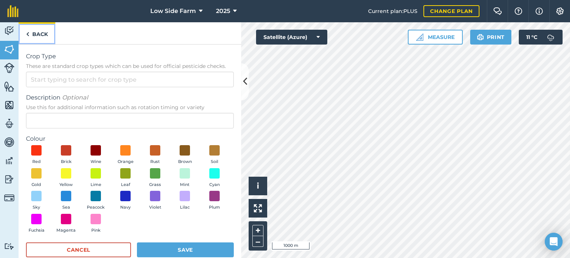
click at [36, 32] on link "Back" at bounding box center [37, 33] width 37 height 22
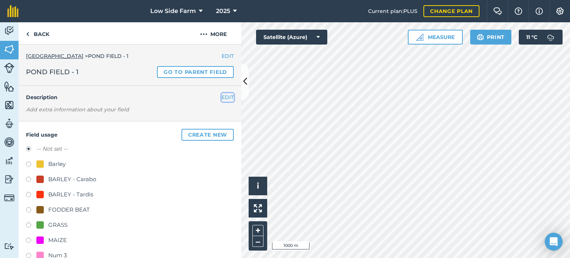
click at [222, 96] on button "EDIT" at bounding box center [228, 97] width 12 height 8
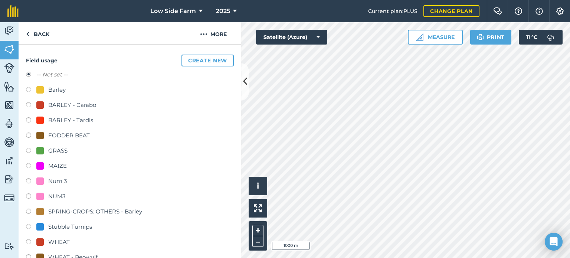
scroll to position [148, 0]
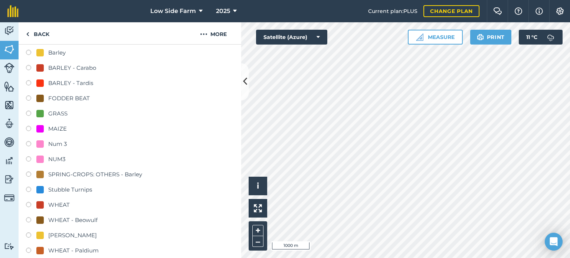
click at [28, 202] on label at bounding box center [31, 205] width 10 height 7
radio input "true"
radio input "false"
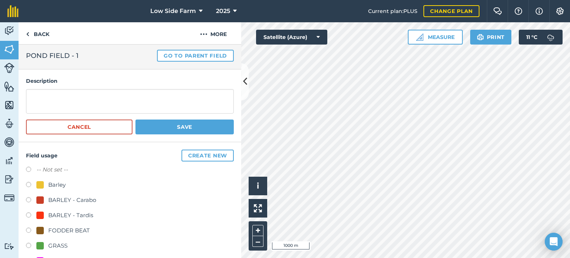
scroll to position [0, 0]
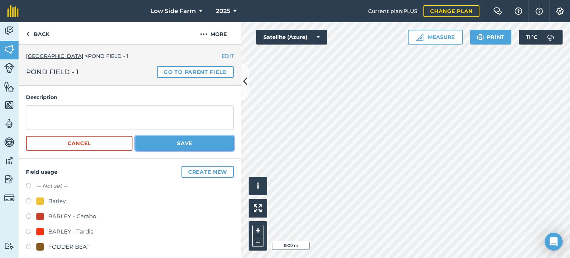
click at [160, 141] on button "Save" at bounding box center [184, 143] width 98 height 15
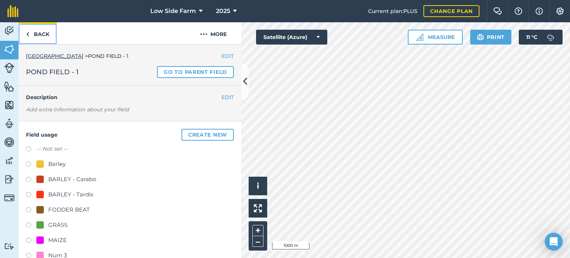
click at [29, 30] on img at bounding box center [27, 34] width 3 height 9
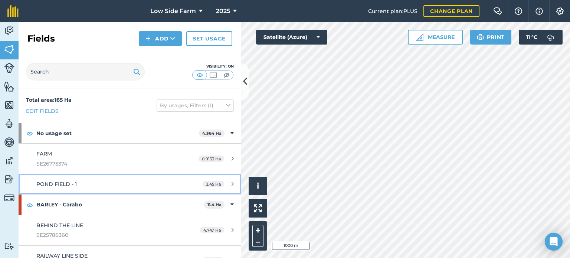
click at [155, 184] on div "POND FIELD - 1" at bounding box center [106, 184] width 140 height 8
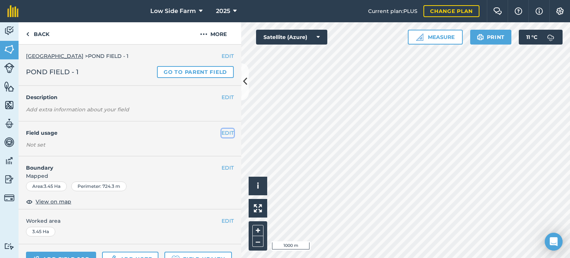
click at [222, 133] on button "EDIT" at bounding box center [228, 133] width 12 height 8
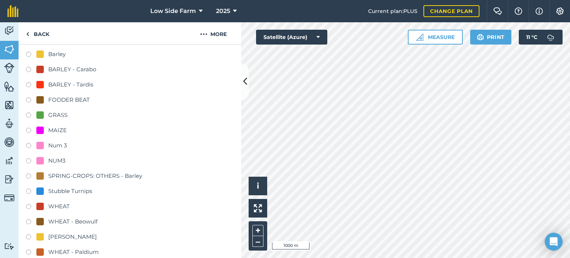
scroll to position [148, 0]
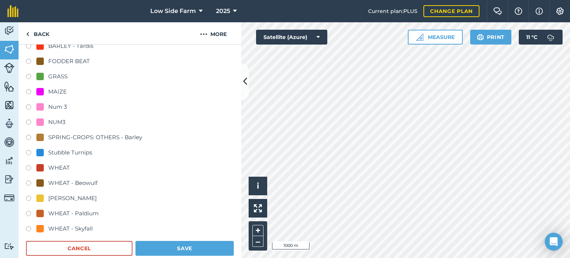
click at [28, 166] on label at bounding box center [31, 168] width 10 height 7
radio input "true"
radio input "false"
click at [190, 246] on button "Save" at bounding box center [184, 248] width 98 height 15
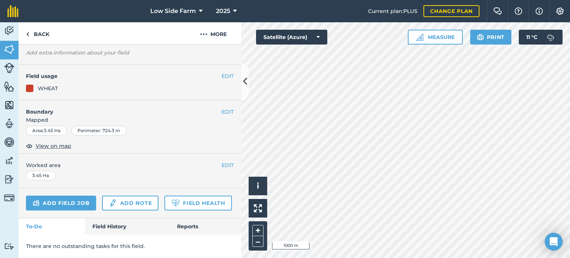
scroll to position [0, 0]
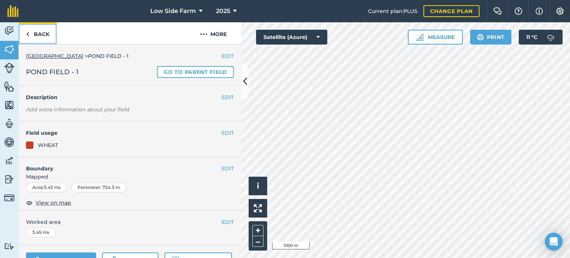
click at [31, 33] on link "Back" at bounding box center [38, 33] width 38 height 22
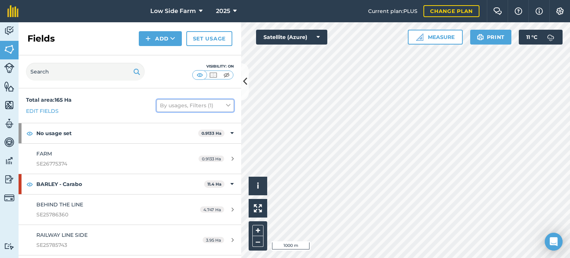
click at [180, 106] on button "By usages, Filters (1)" at bounding box center [195, 105] width 77 height 12
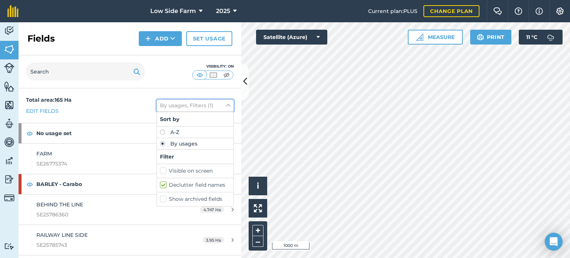
click at [180, 106] on button "By usages, Filters (1)" at bounding box center [195, 105] width 77 height 12
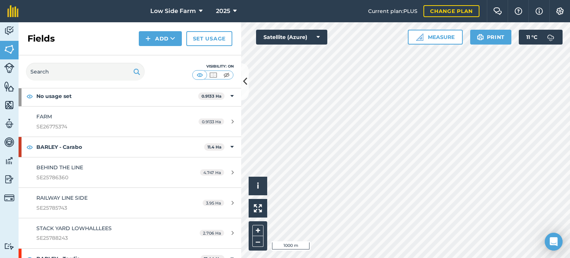
scroll to position [74, 0]
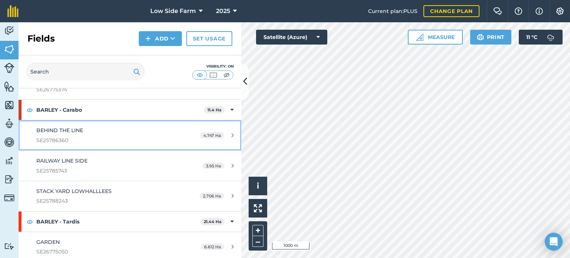
click at [108, 130] on div "BEHIND THE LINE SE25786360" at bounding box center [106, 135] width 140 height 18
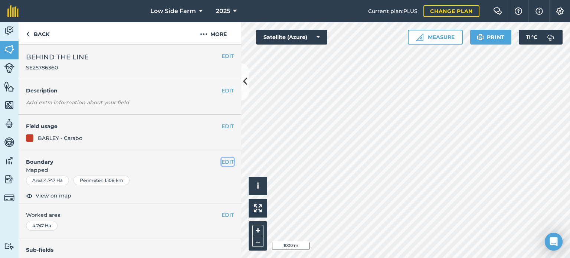
click at [222, 162] on button "EDIT" at bounding box center [228, 162] width 12 height 8
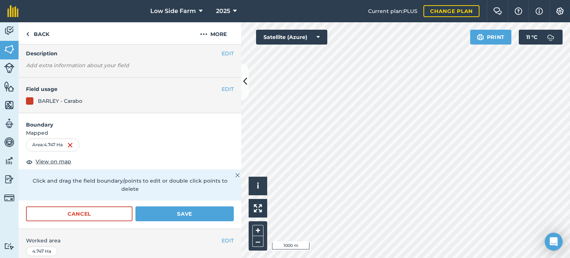
scroll to position [37, 0]
click at [222, 87] on button "EDIT" at bounding box center [228, 89] width 12 height 8
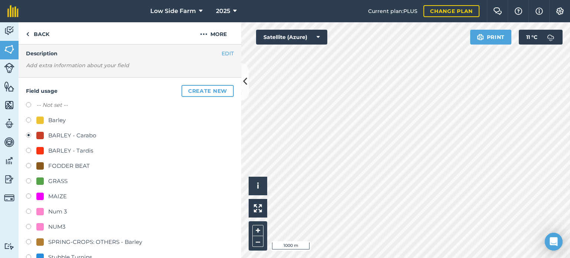
click at [29, 119] on label at bounding box center [31, 120] width 10 height 7
radio input "true"
radio input "false"
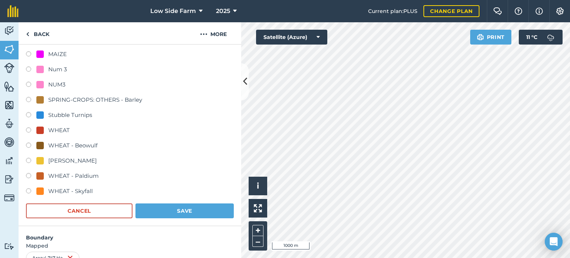
scroll to position [186, 0]
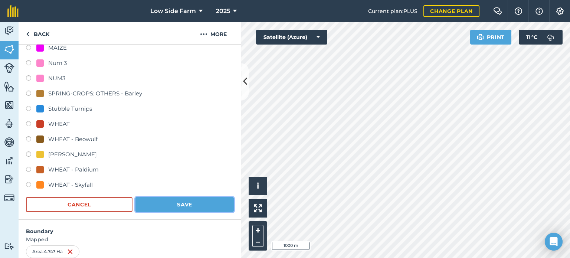
click at [180, 203] on button "Save" at bounding box center [184, 204] width 98 height 15
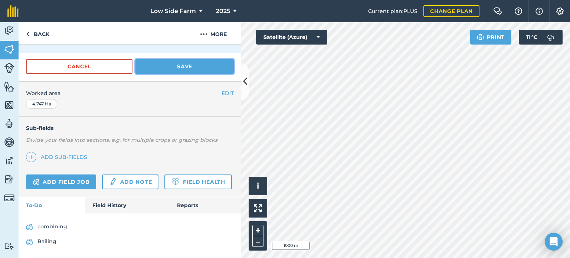
click at [188, 65] on button "Save" at bounding box center [184, 66] width 98 height 15
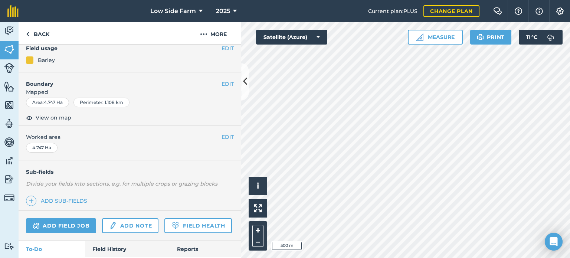
scroll to position [0, 0]
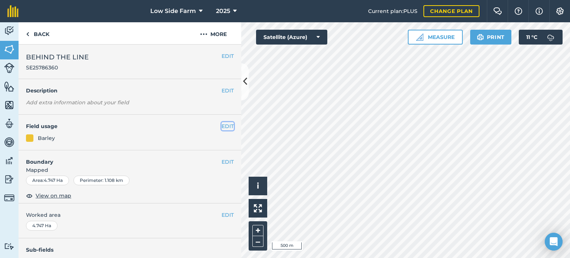
click at [222, 124] on button "EDIT" at bounding box center [228, 126] width 12 height 8
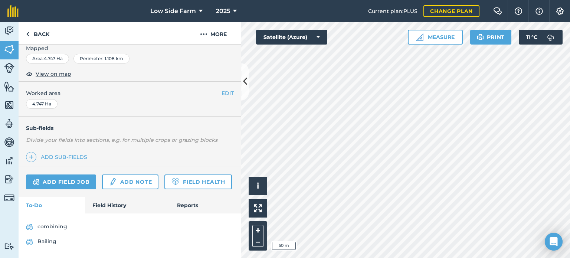
scroll to position [141, 0]
click at [110, 204] on link "Field History" at bounding box center [127, 205] width 84 height 16
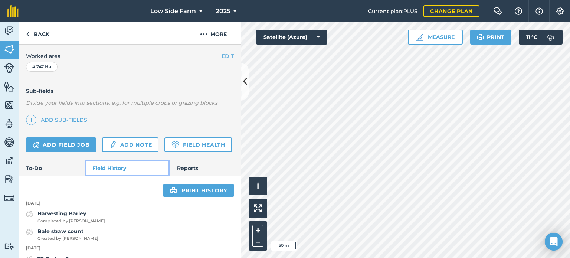
scroll to position [196, 0]
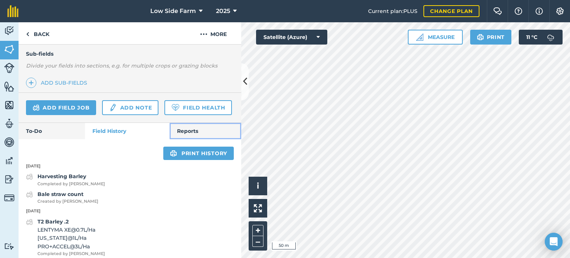
click at [191, 139] on link "Reports" at bounding box center [206, 131] width 72 height 16
